Goal: Task Accomplishment & Management: Manage account settings

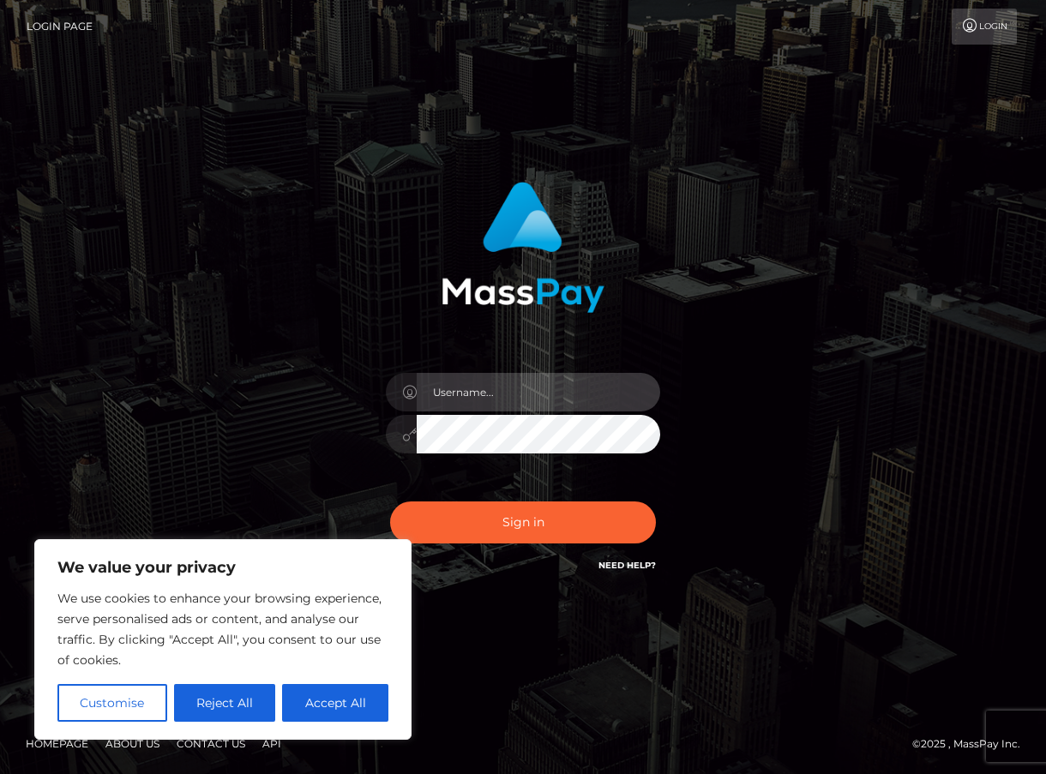
click at [586, 388] on input "text" at bounding box center [538, 392] width 243 height 39
